Goal: Information Seeking & Learning: Learn about a topic

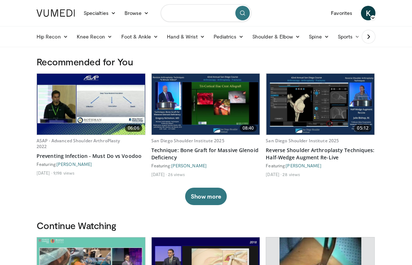
click at [192, 13] on input "Search topics, interventions" at bounding box center [206, 12] width 91 height 17
type input "**********"
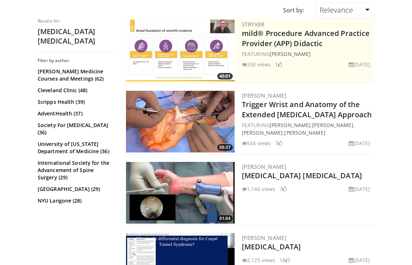
scroll to position [65, 0]
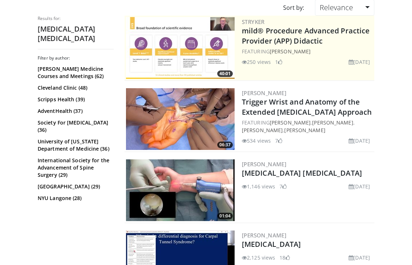
click at [194, 174] on img at bounding box center [180, 190] width 109 height 62
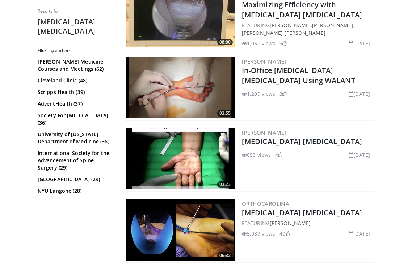
scroll to position [382, 0]
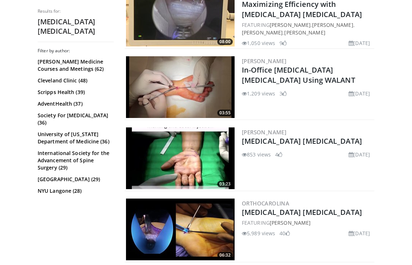
click at [202, 161] on img at bounding box center [180, 158] width 109 height 62
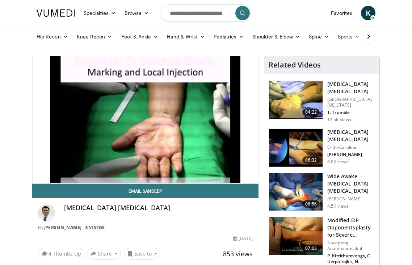
click at [284, 146] on img at bounding box center [296, 148] width 54 height 38
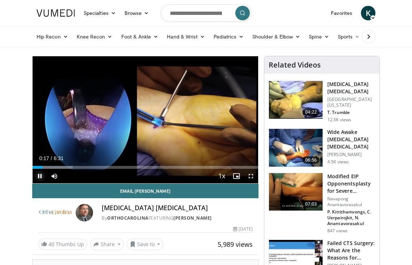
click at [38, 174] on span "Video Player" at bounding box center [40, 176] width 14 height 14
click at [42, 176] on span "Video Player" at bounding box center [40, 176] width 14 height 14
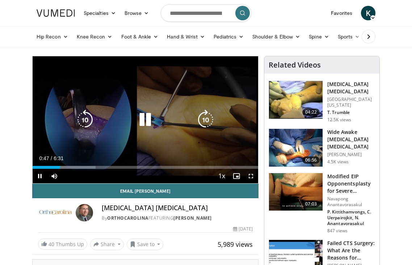
click at [142, 121] on icon "Video Player" at bounding box center [145, 119] width 20 height 20
click at [145, 123] on icon "Video Player" at bounding box center [145, 119] width 20 height 20
click at [86, 124] on icon "Video Player" at bounding box center [85, 119] width 20 height 20
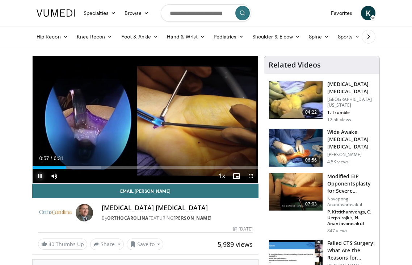
click at [39, 174] on span "Video Player" at bounding box center [40, 176] width 14 height 14
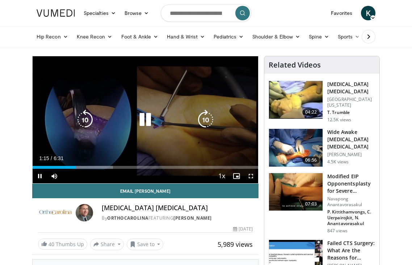
click at [148, 120] on icon "Video Player" at bounding box center [145, 119] width 20 height 20
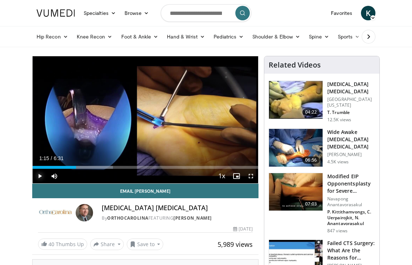
click at [38, 173] on span "Video Player" at bounding box center [40, 176] width 14 height 14
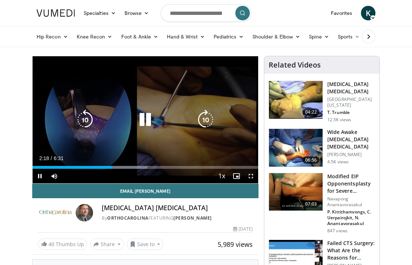
click at [143, 119] on icon "Video Player" at bounding box center [145, 119] width 20 height 20
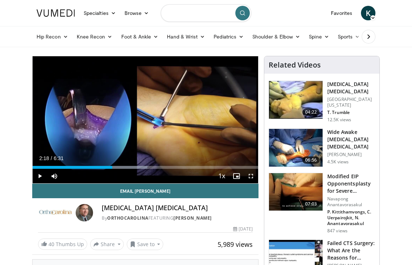
click at [217, 13] on input "Search topics, interventions" at bounding box center [206, 12] width 91 height 17
type input "**********"
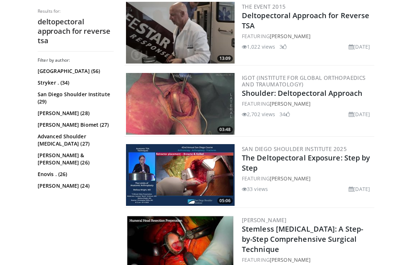
scroll to position [248, 0]
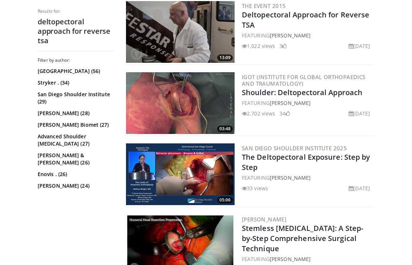
click at [202, 166] on img at bounding box center [180, 174] width 109 height 62
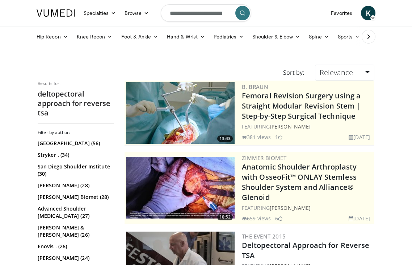
scroll to position [248, 0]
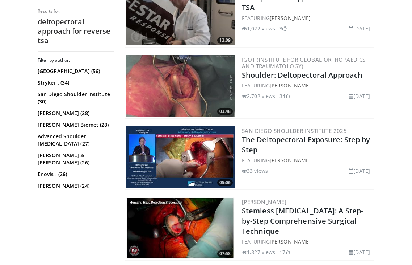
click at [192, 151] on img at bounding box center [180, 157] width 109 height 62
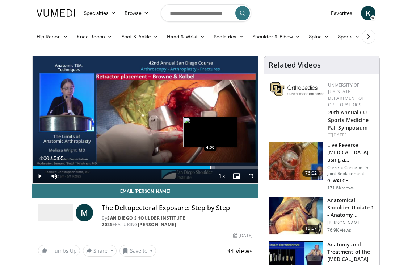
click at [211, 167] on div "Progress Bar" at bounding box center [211, 167] width 1 height 3
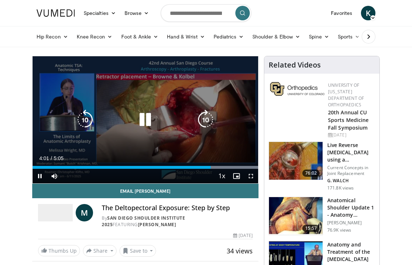
click at [148, 116] on icon "Video Player" at bounding box center [145, 119] width 20 height 20
click at [142, 121] on icon "Video Player" at bounding box center [145, 119] width 20 height 20
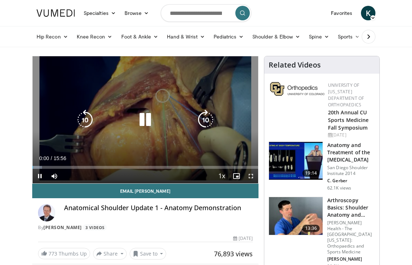
click at [145, 122] on icon "Video Player" at bounding box center [145, 119] width 20 height 20
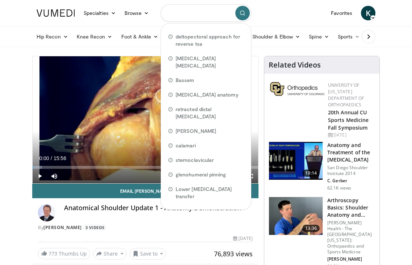
click at [192, 15] on input "Search topics, interventions" at bounding box center [206, 12] width 91 height 17
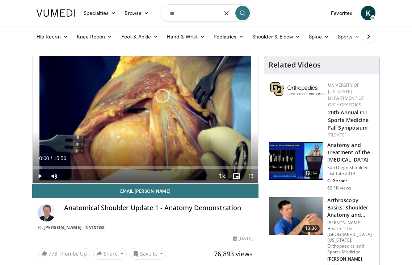
type input "*"
type input "**********"
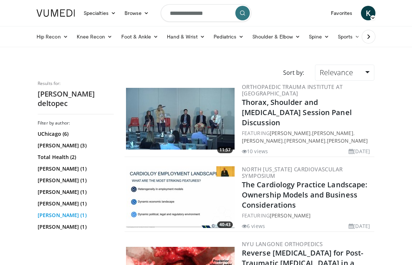
click at [55, 211] on link "[PERSON_NAME] (1)" at bounding box center [75, 214] width 74 height 7
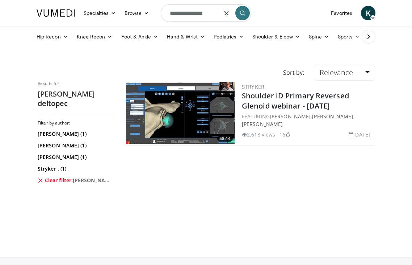
drag, startPoint x: 190, startPoint y: 13, endPoint x: 156, endPoint y: 12, distance: 33.7
click at [156, 12] on nav "Specialties Adult & Family Medicine Allergy, Asthma, Immunology Anesthesiology …" at bounding box center [206, 13] width 348 height 26
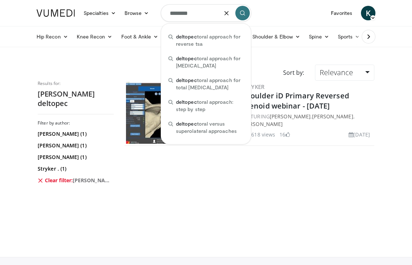
type input "********"
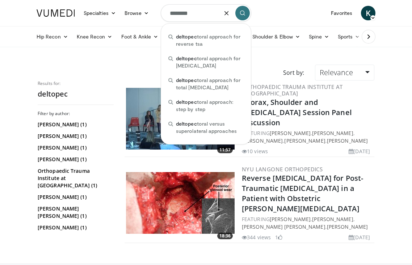
click at [196, 13] on input "********" at bounding box center [206, 12] width 91 height 17
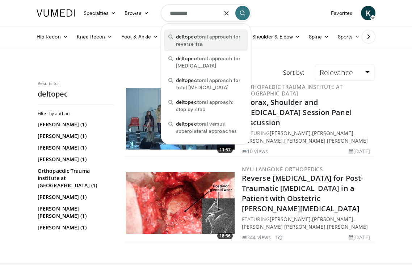
click at [198, 39] on span "deltopec toral approach for reverse tsa" at bounding box center [210, 40] width 68 height 14
type input "**********"
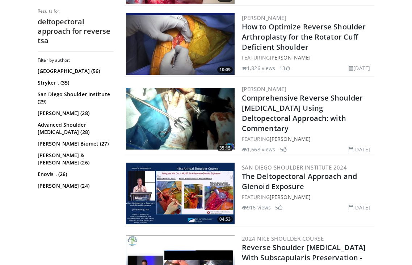
scroll to position [582, 0]
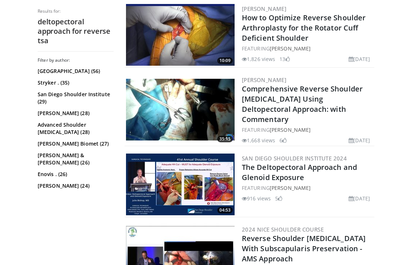
click at [185, 165] on img at bounding box center [180, 184] width 109 height 62
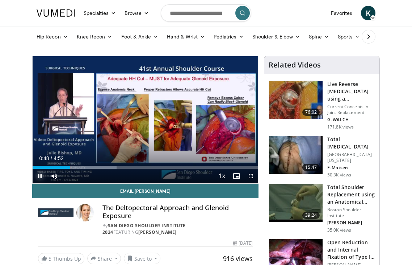
click at [40, 176] on span "Video Player" at bounding box center [40, 176] width 14 height 14
click at [39, 175] on span "Video Player" at bounding box center [40, 176] width 14 height 14
click at [39, 177] on span "Video Player" at bounding box center [40, 176] width 14 height 14
click at [38, 175] on span "Video Player" at bounding box center [40, 176] width 14 height 14
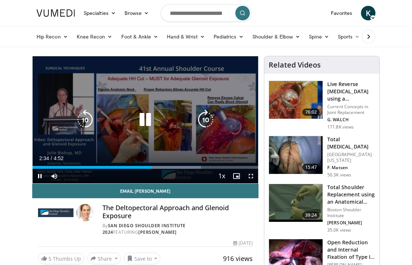
click at [145, 120] on icon "Video Player" at bounding box center [145, 119] width 20 height 20
